Goal: Navigation & Orientation: Find specific page/section

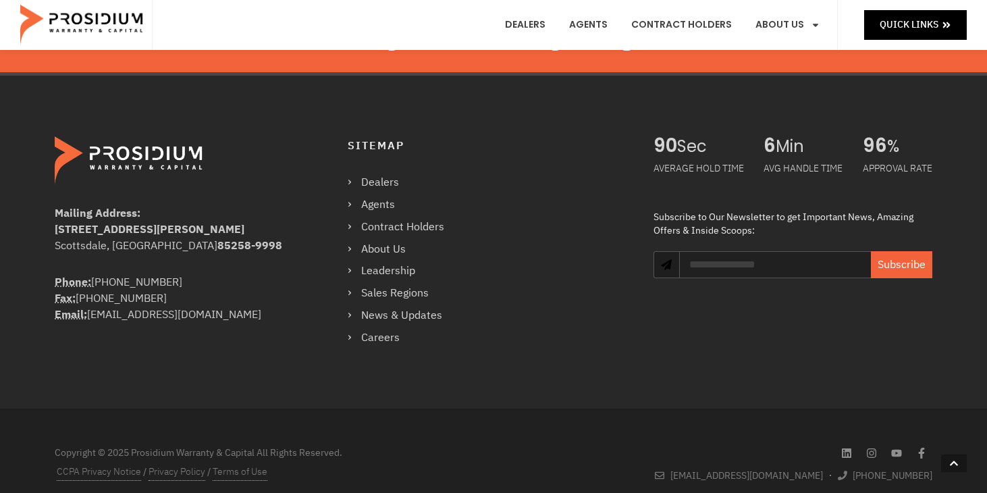
scroll to position [2374, 0]
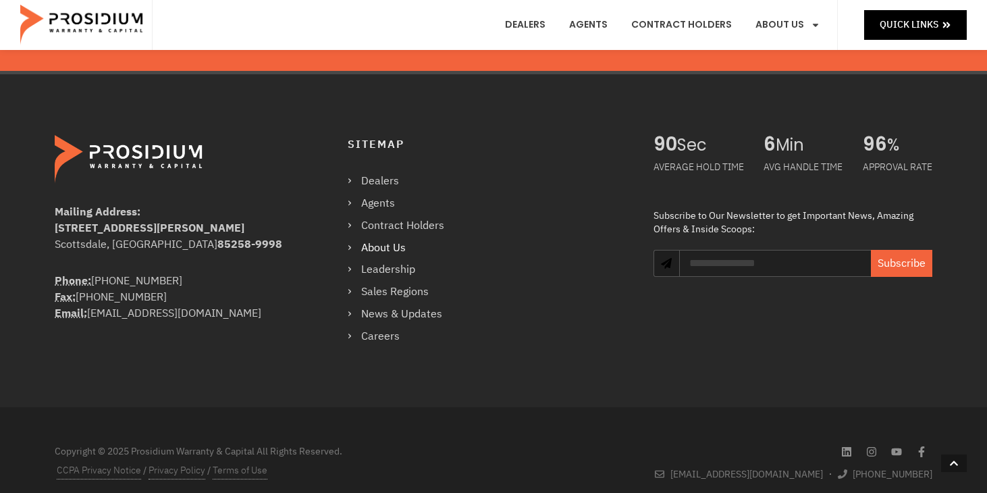
click at [396, 249] on link "About Us" at bounding box center [403, 248] width 110 height 20
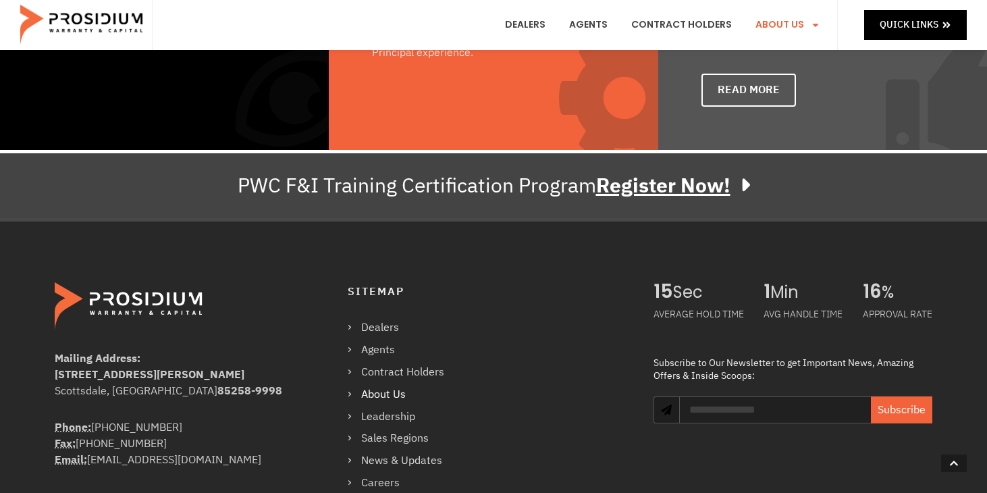
scroll to position [1064, 0]
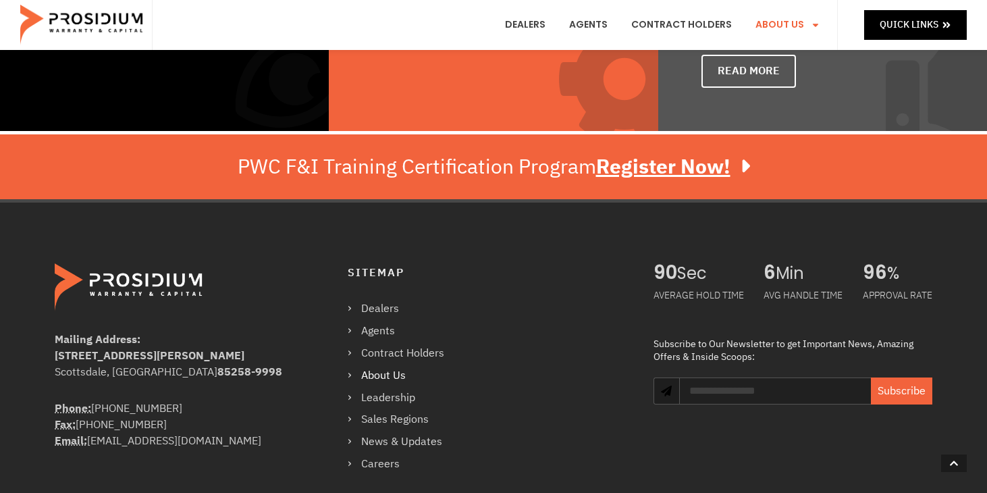
click at [384, 375] on link "About Us" at bounding box center [403, 376] width 110 height 20
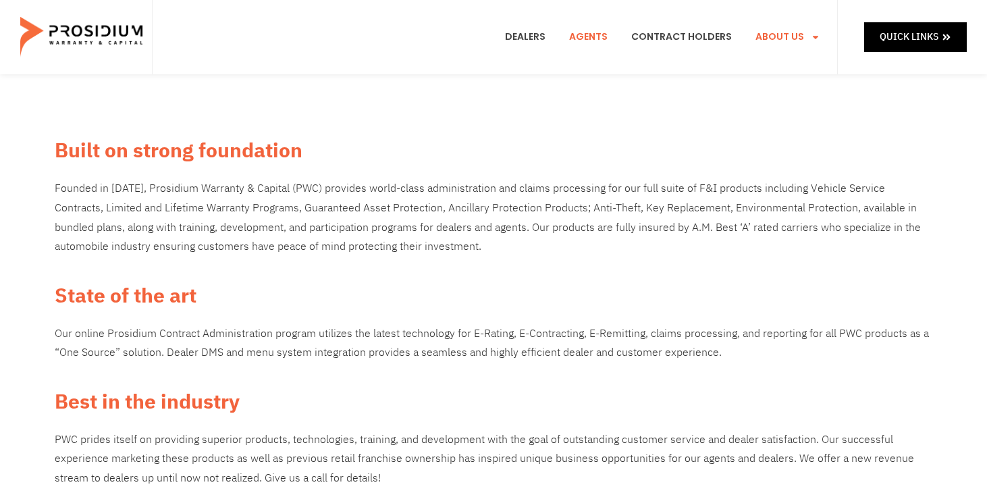
click at [592, 33] on link "Agents" at bounding box center [588, 37] width 59 height 50
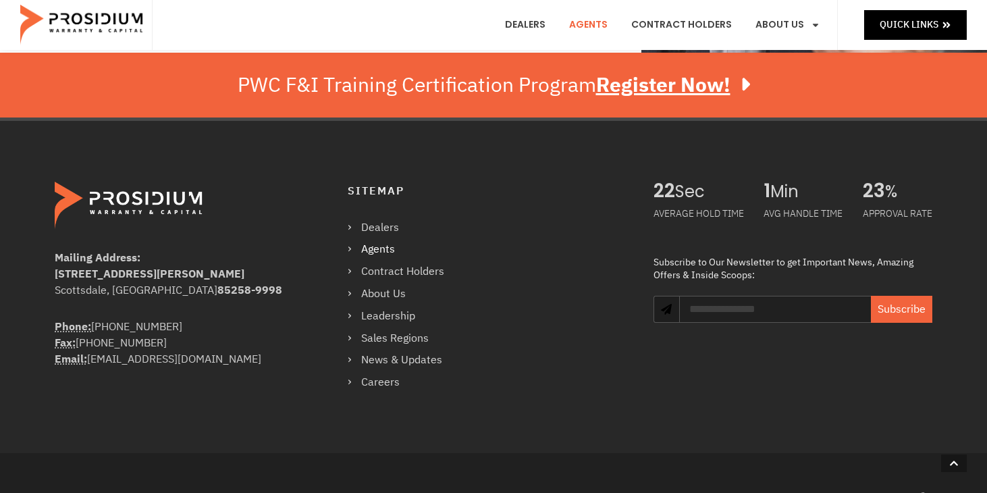
scroll to position [608, 0]
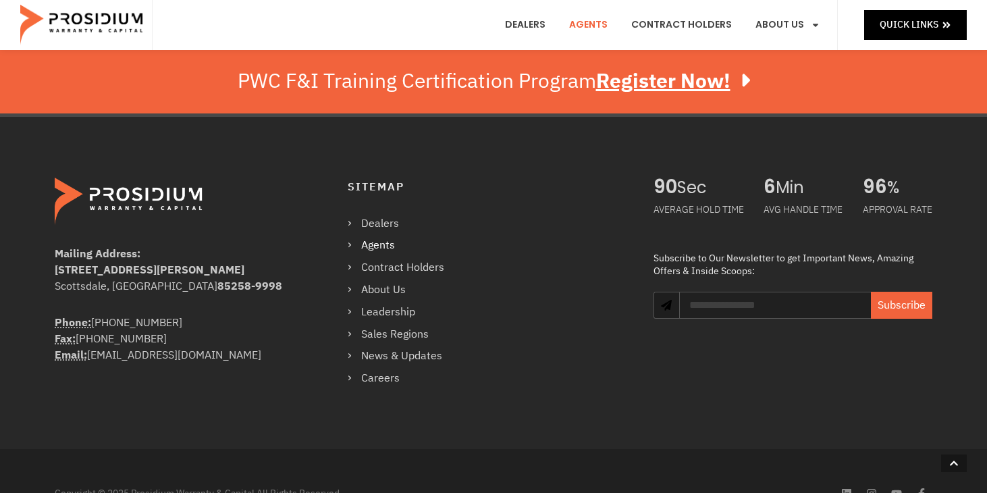
click at [384, 236] on link "Agents" at bounding box center [403, 246] width 110 height 20
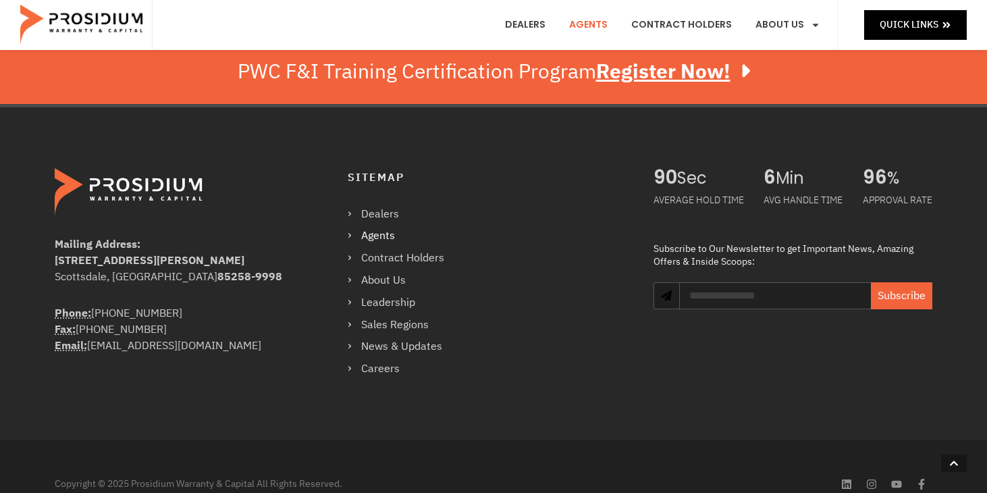
scroll to position [619, 0]
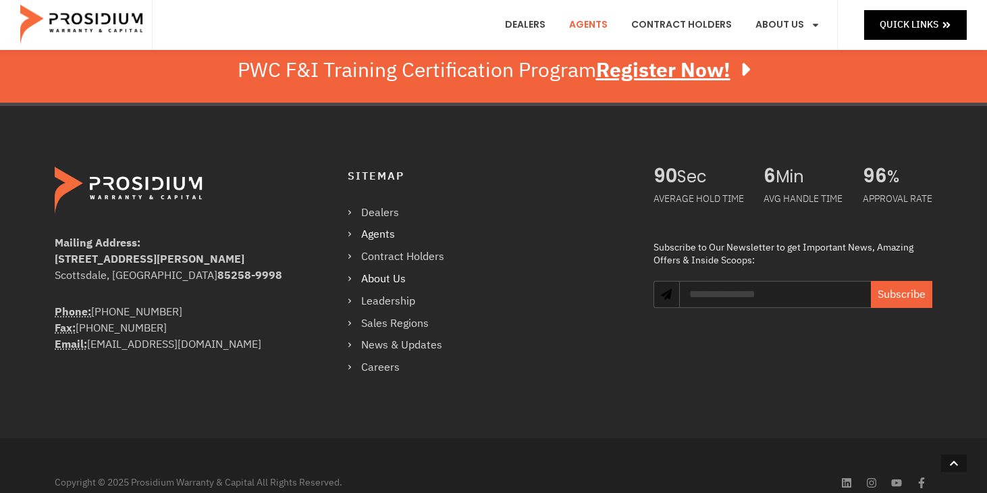
click at [393, 269] on link "About Us" at bounding box center [403, 279] width 110 height 20
click at [396, 269] on link "About Us" at bounding box center [403, 279] width 110 height 20
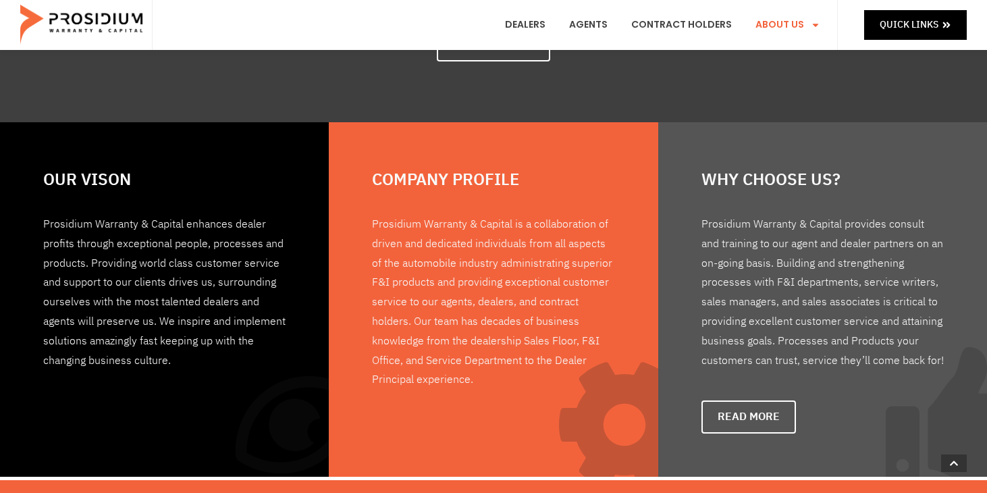
scroll to position [769, 0]
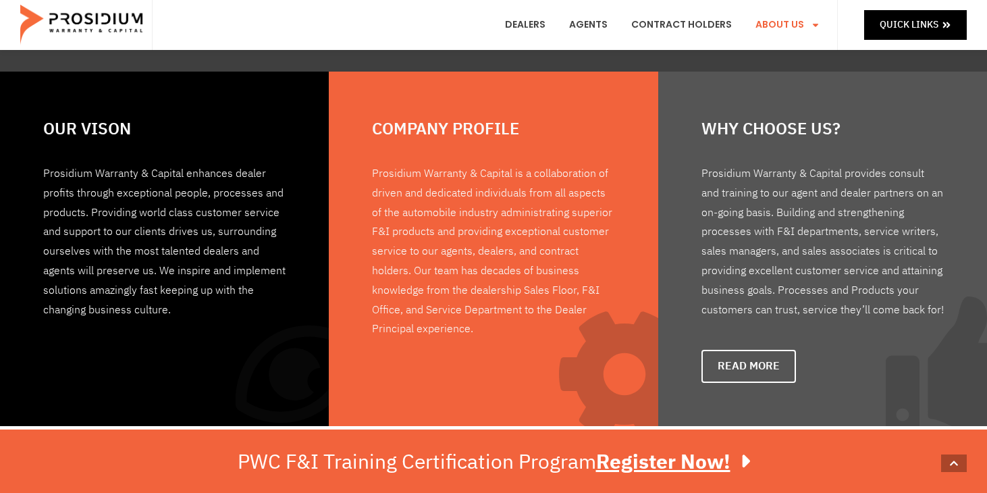
click at [113, 22] on img at bounding box center [82, 25] width 125 height 41
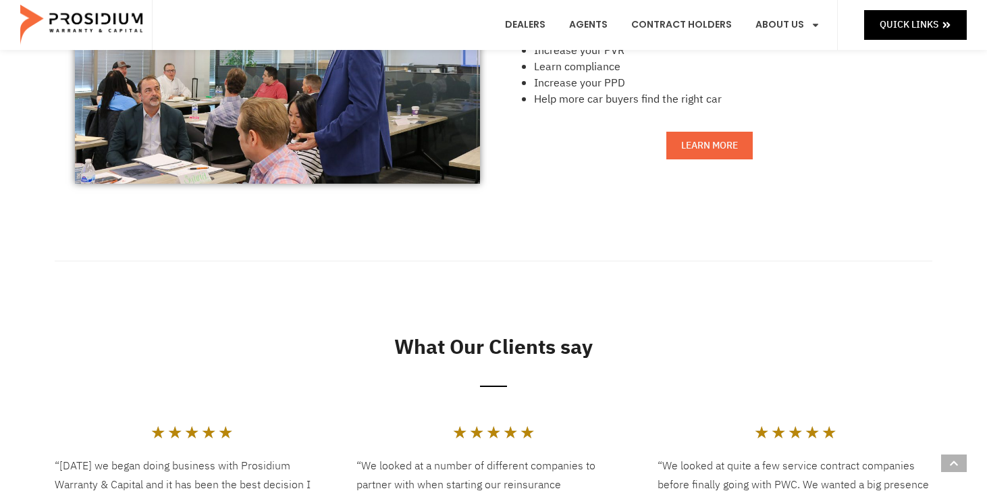
scroll to position [1272, 0]
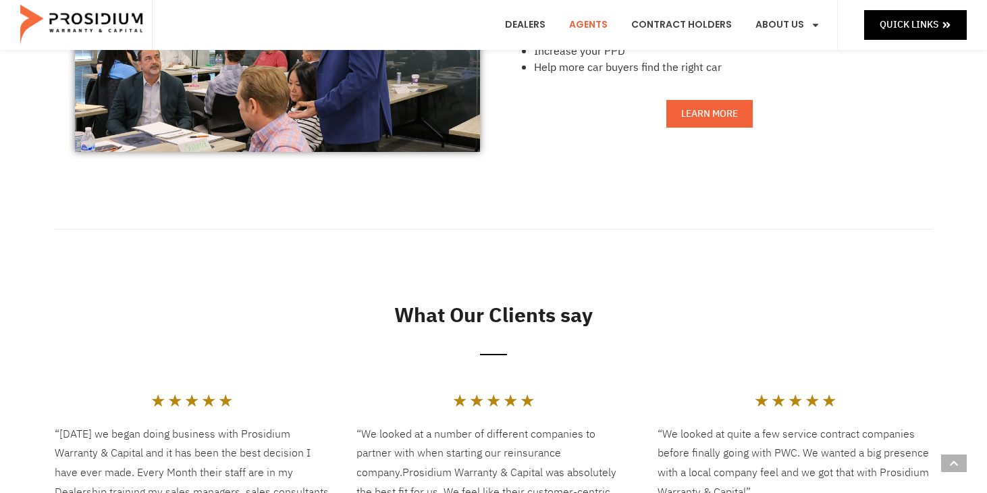
click at [605, 23] on link "Agents" at bounding box center [588, 25] width 59 height 50
